Goal: Information Seeking & Learning: Understand process/instructions

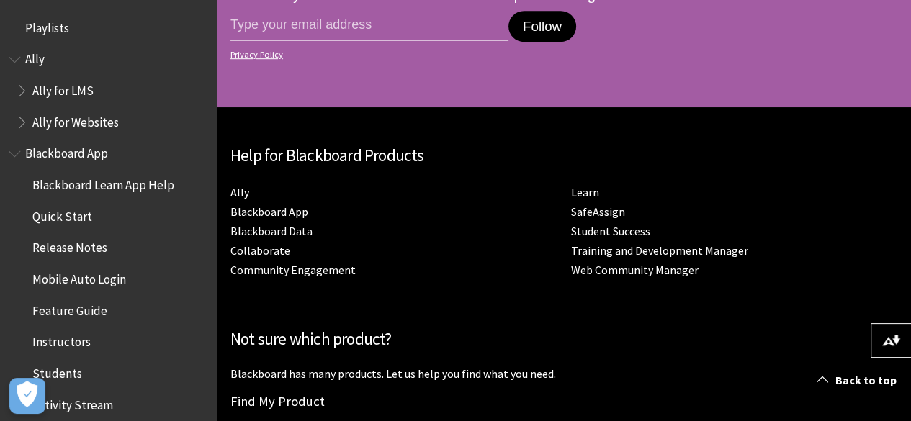
scroll to position [903, 0]
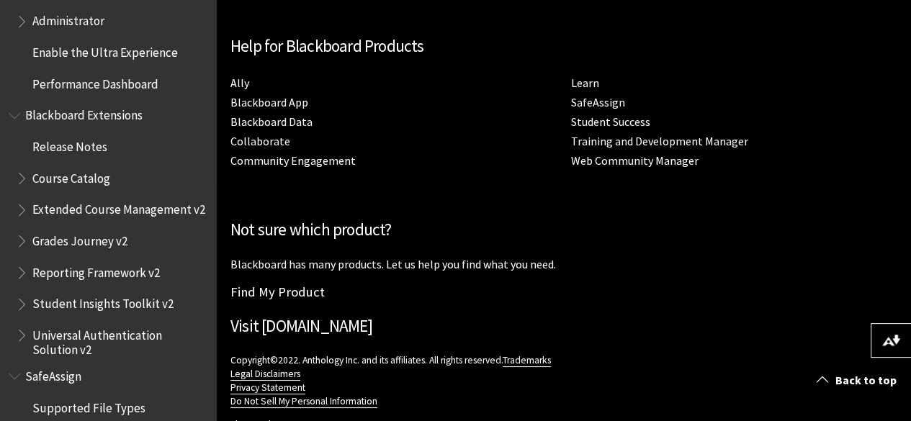
scroll to position [1581, 0]
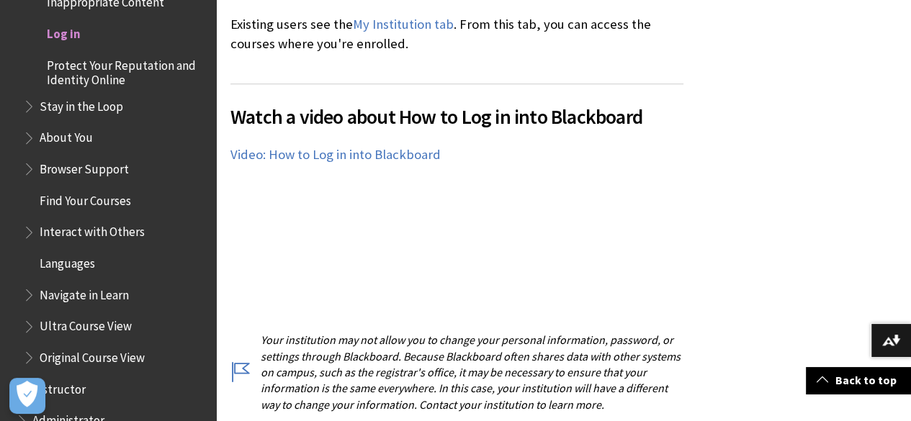
scroll to position [1103, 0]
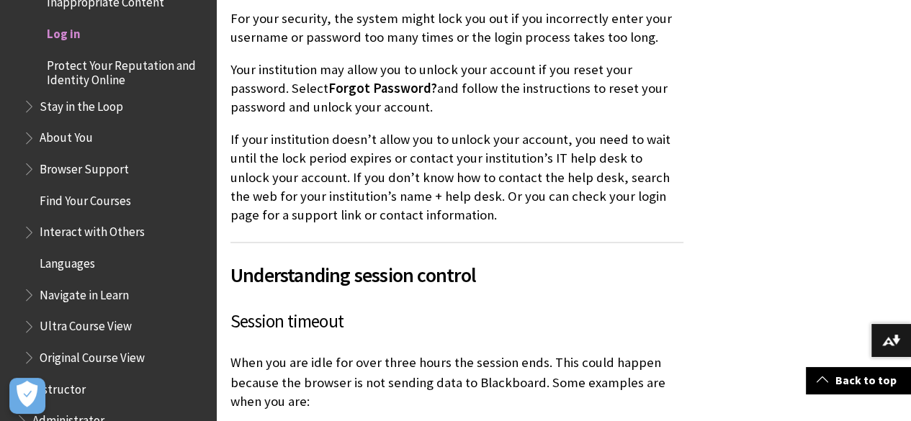
scroll to position [2267, 0]
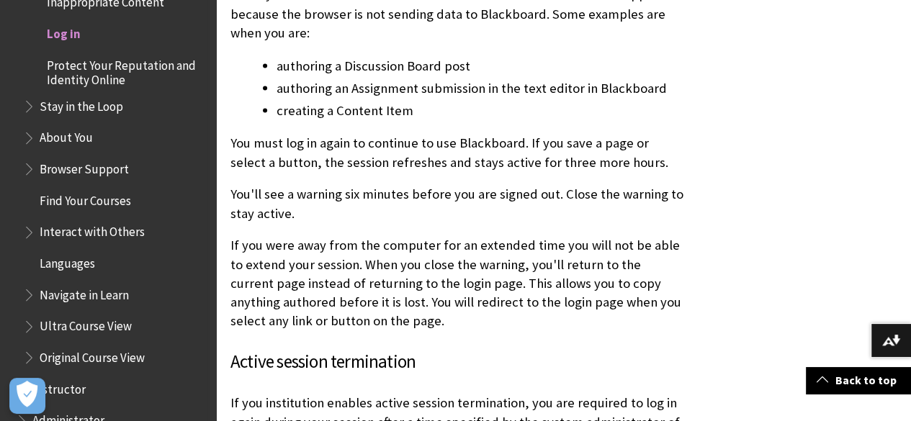
click at [66, 28] on span "Log in" at bounding box center [64, 31] width 34 height 19
click at [71, 42] on span "Log in" at bounding box center [118, 34] width 177 height 24
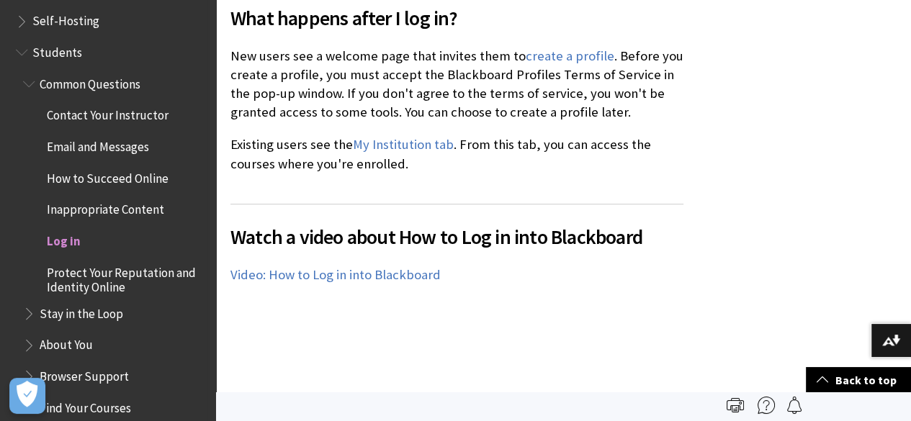
scroll to position [1373, 0]
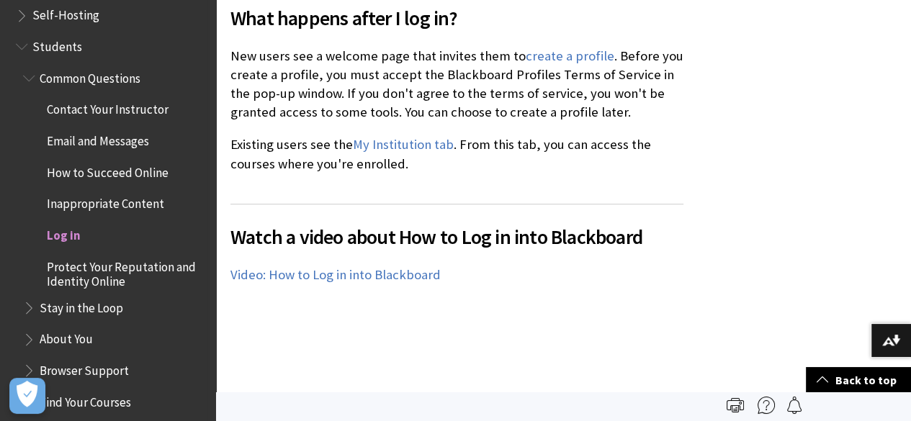
click at [66, 234] on span "Log in" at bounding box center [64, 232] width 34 height 19
